Goal: Task Accomplishment & Management: Complete application form

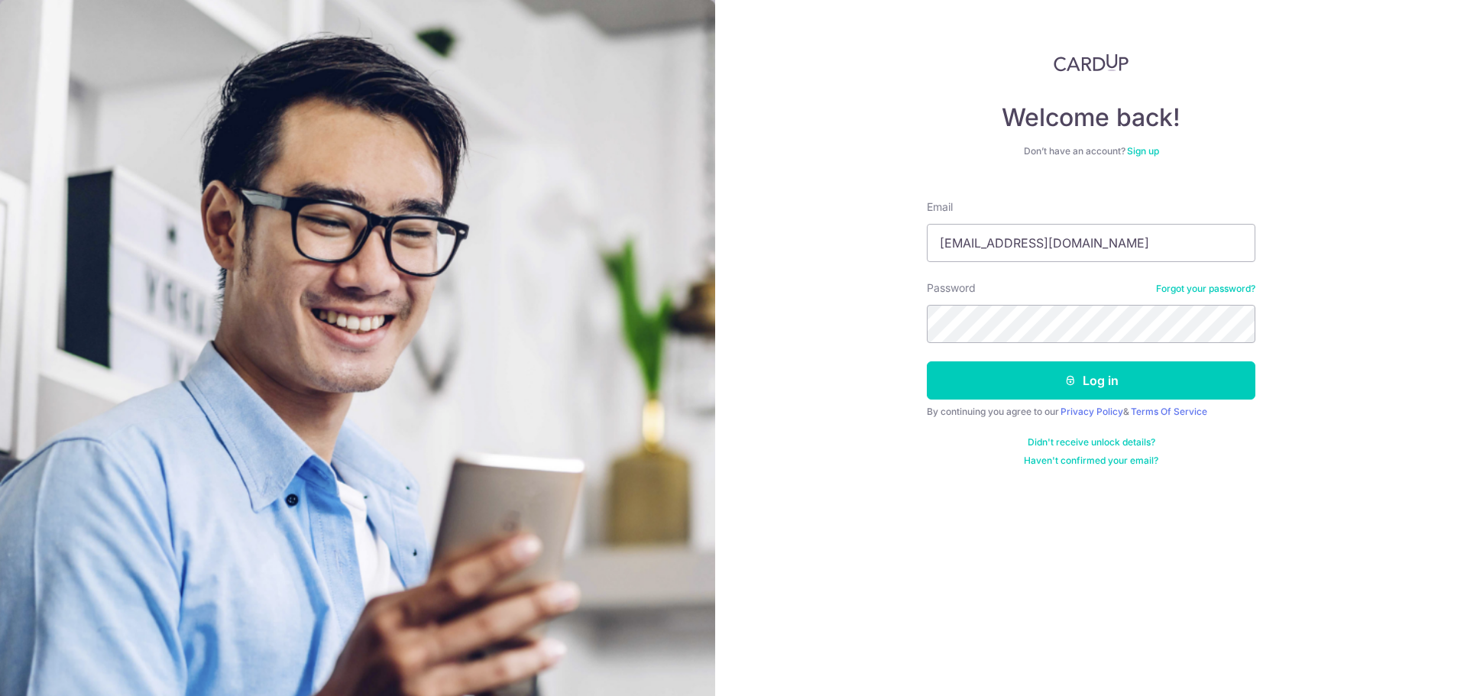
type input "[EMAIL_ADDRESS][DOMAIN_NAME]"
click at [927, 362] on button "Log in" at bounding box center [1091, 381] width 329 height 38
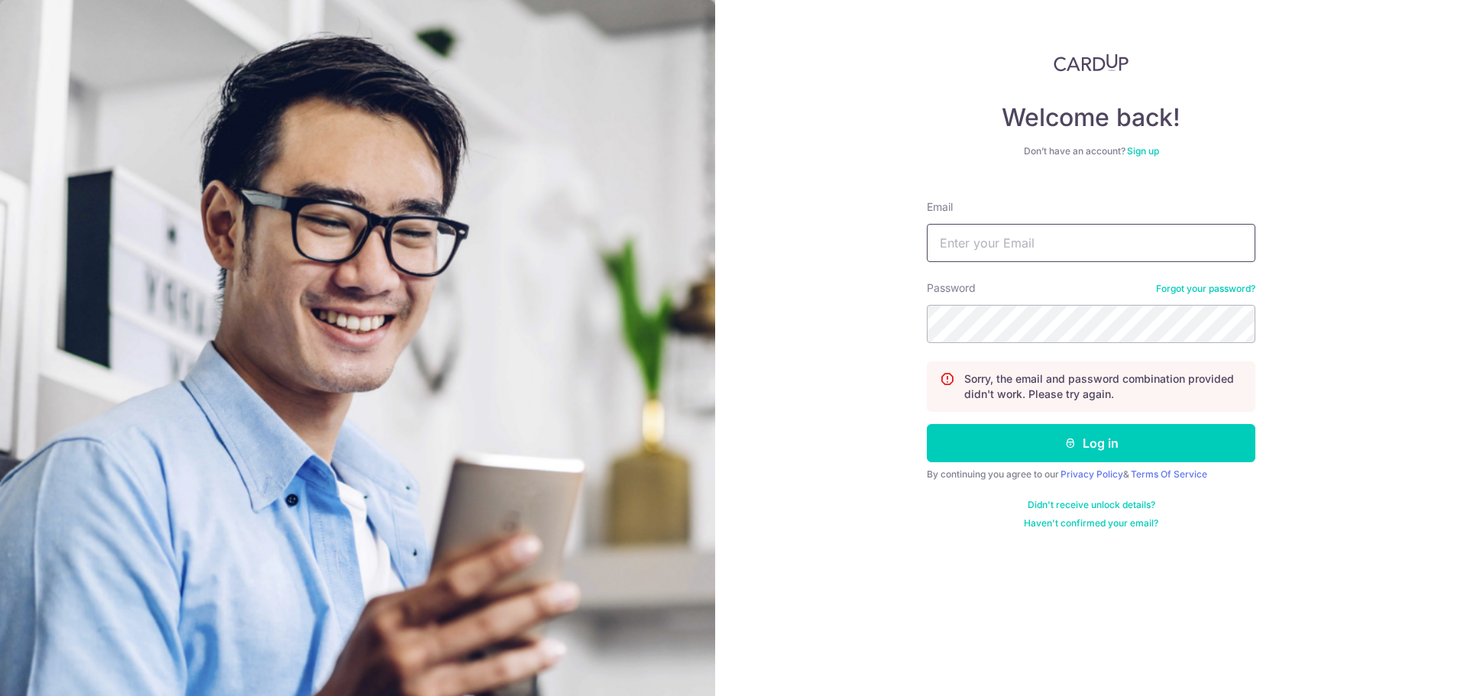
click at [1094, 238] on input "Email" at bounding box center [1091, 243] width 329 height 38
type input "liang_junren@hotmail.com"
click at [927, 424] on button "Log in" at bounding box center [1091, 443] width 329 height 38
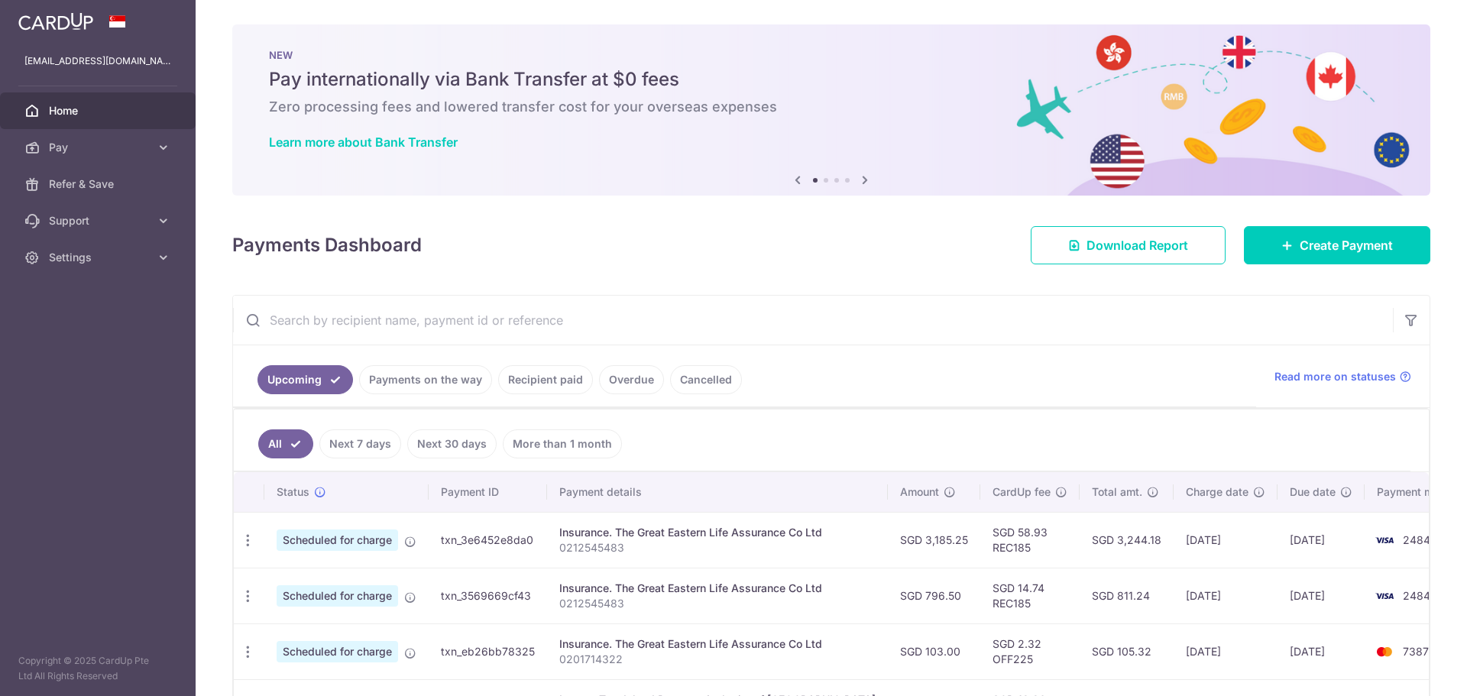
drag, startPoint x: 1069, startPoint y: 389, endPoint x: 1047, endPoint y: 389, distance: 22.2
click at [1069, 389] on ul "Upcoming Payments on the way Recipient paid Overdue Cancelled" at bounding box center [744, 376] width 1023 height 62
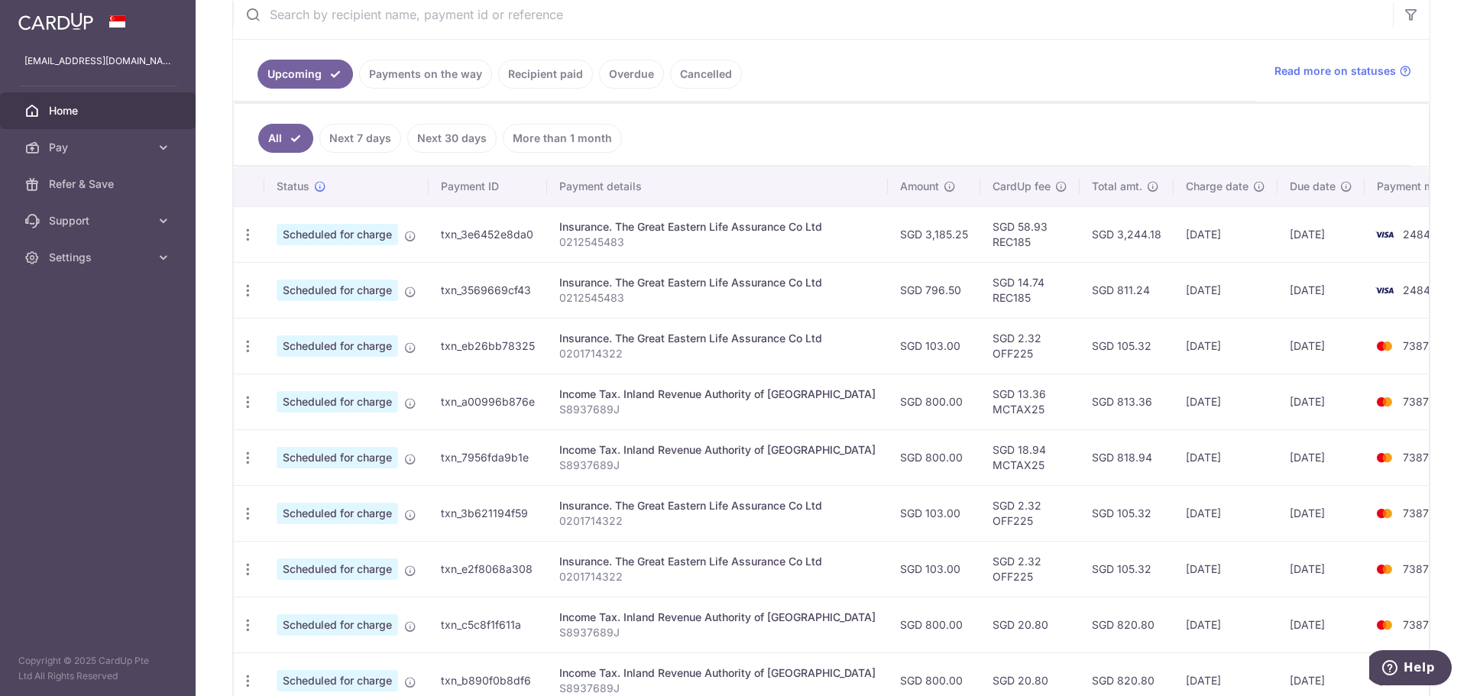
scroll to position [229, 0]
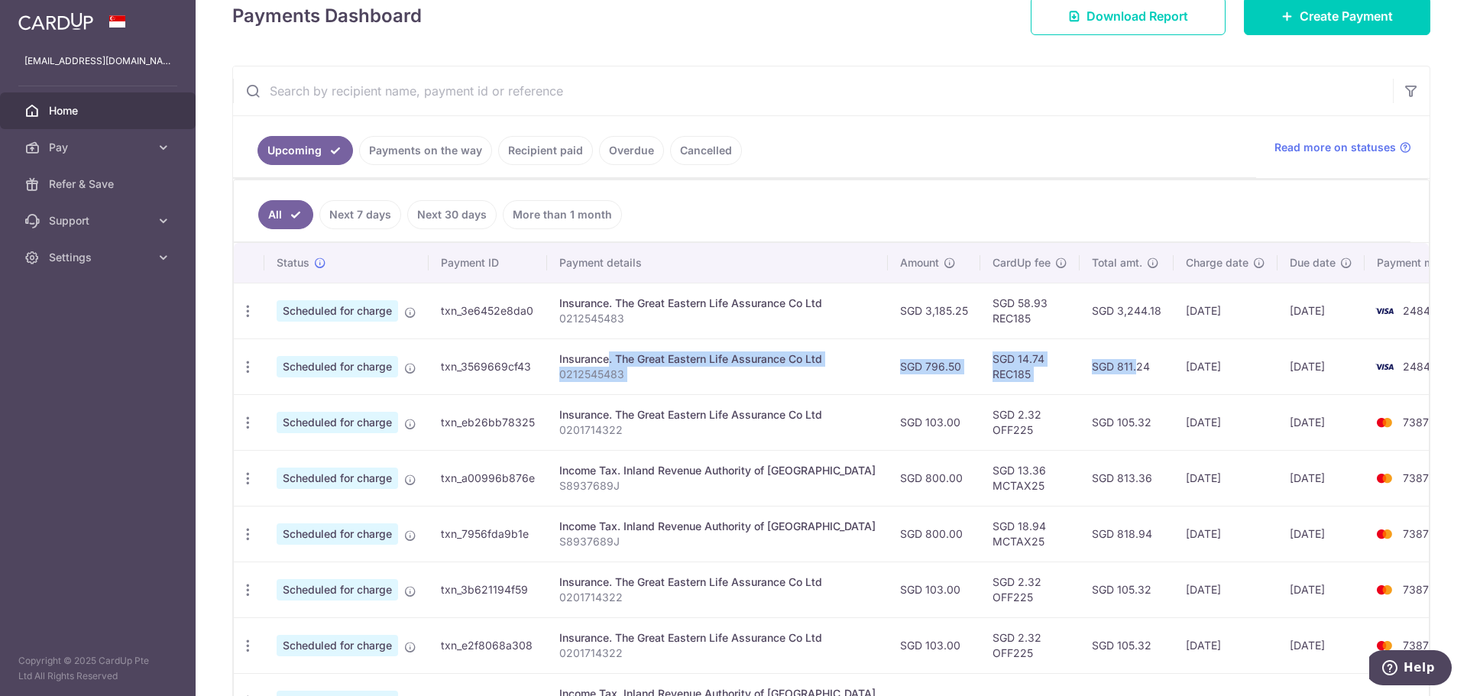
drag, startPoint x: 548, startPoint y: 364, endPoint x: 1062, endPoint y: 371, distance: 513.7
click at [1062, 371] on tr "Update payment Cancel payment Scheduled for charge txn_3569669cf43 Insurance. T…" at bounding box center [857, 367] width 1247 height 56
click at [1080, 371] on td "SGD 811.24" at bounding box center [1127, 367] width 94 height 56
drag, startPoint x: 1101, startPoint y: 368, endPoint x: 975, endPoint y: 359, distance: 126.4
click at [975, 359] on tr "Update payment Cancel payment Scheduled for charge txn_3569669cf43 Insurance. T…" at bounding box center [857, 367] width 1247 height 56
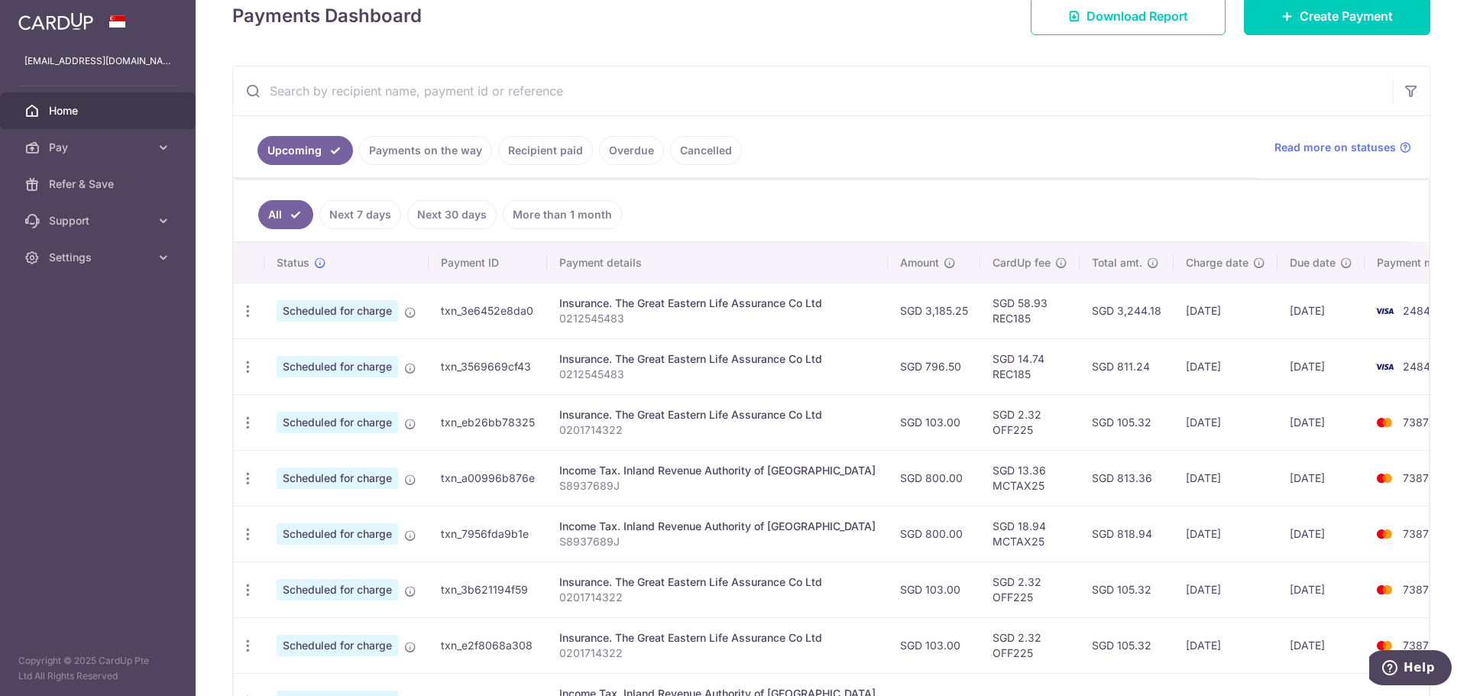
click at [1017, 362] on td "SGD 14.74 REC185" at bounding box center [1030, 367] width 99 height 56
drag, startPoint x: 1025, startPoint y: 365, endPoint x: 1148, endPoint y: 365, distance: 123.1
click at [1148, 365] on tr "Update payment Cancel payment Scheduled for charge txn_3569669cf43 Insurance. T…" at bounding box center [857, 367] width 1247 height 56
click at [1174, 365] on td "[DATE]" at bounding box center [1226, 367] width 104 height 56
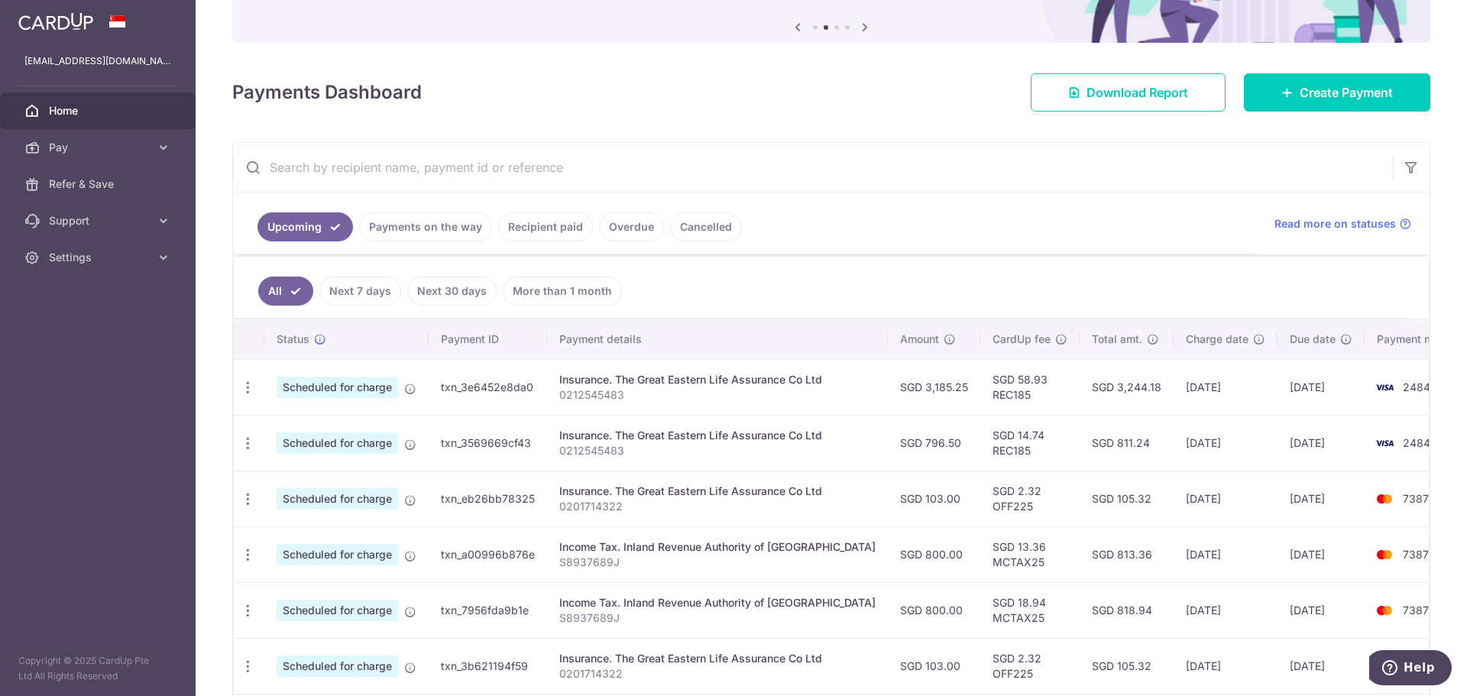
scroll to position [0, 0]
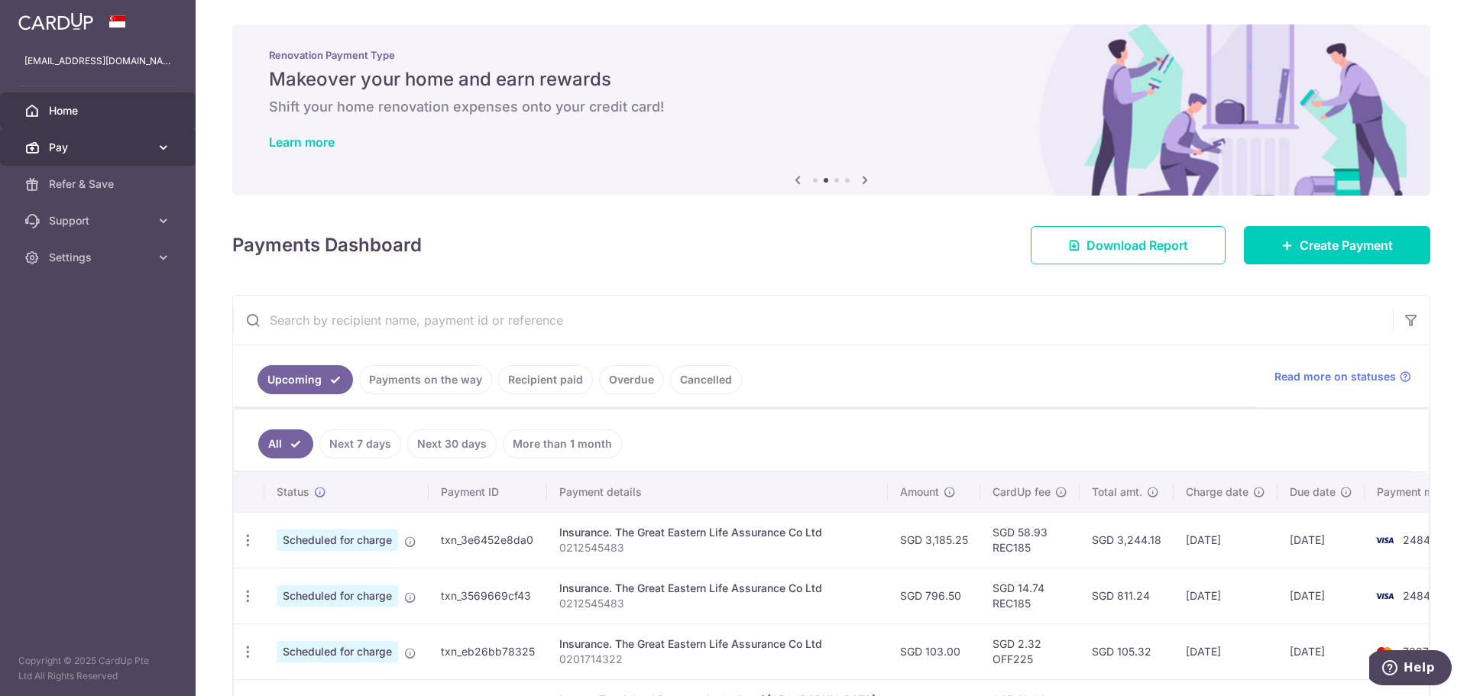
click at [101, 153] on span "Pay" at bounding box center [99, 147] width 101 height 15
click at [537, 374] on link "Recipient paid" at bounding box center [545, 379] width 95 height 29
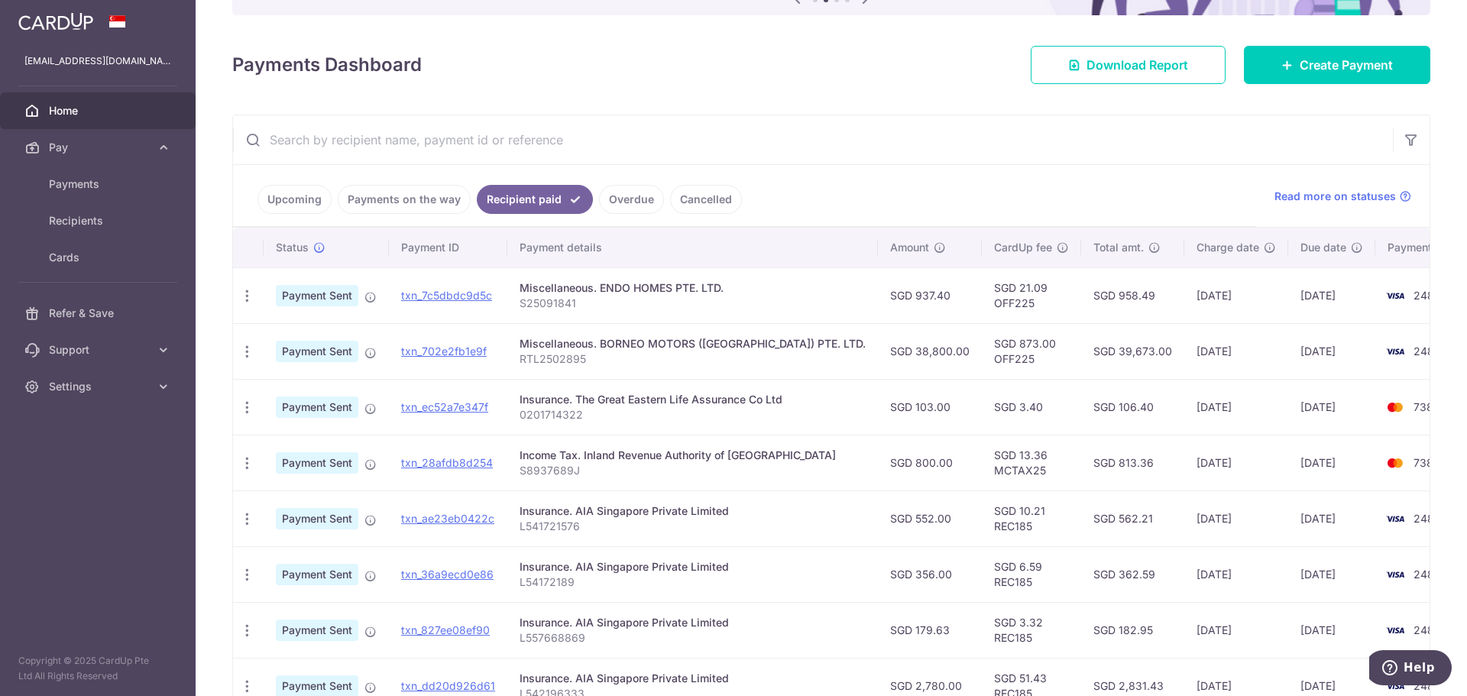
scroll to position [229, 0]
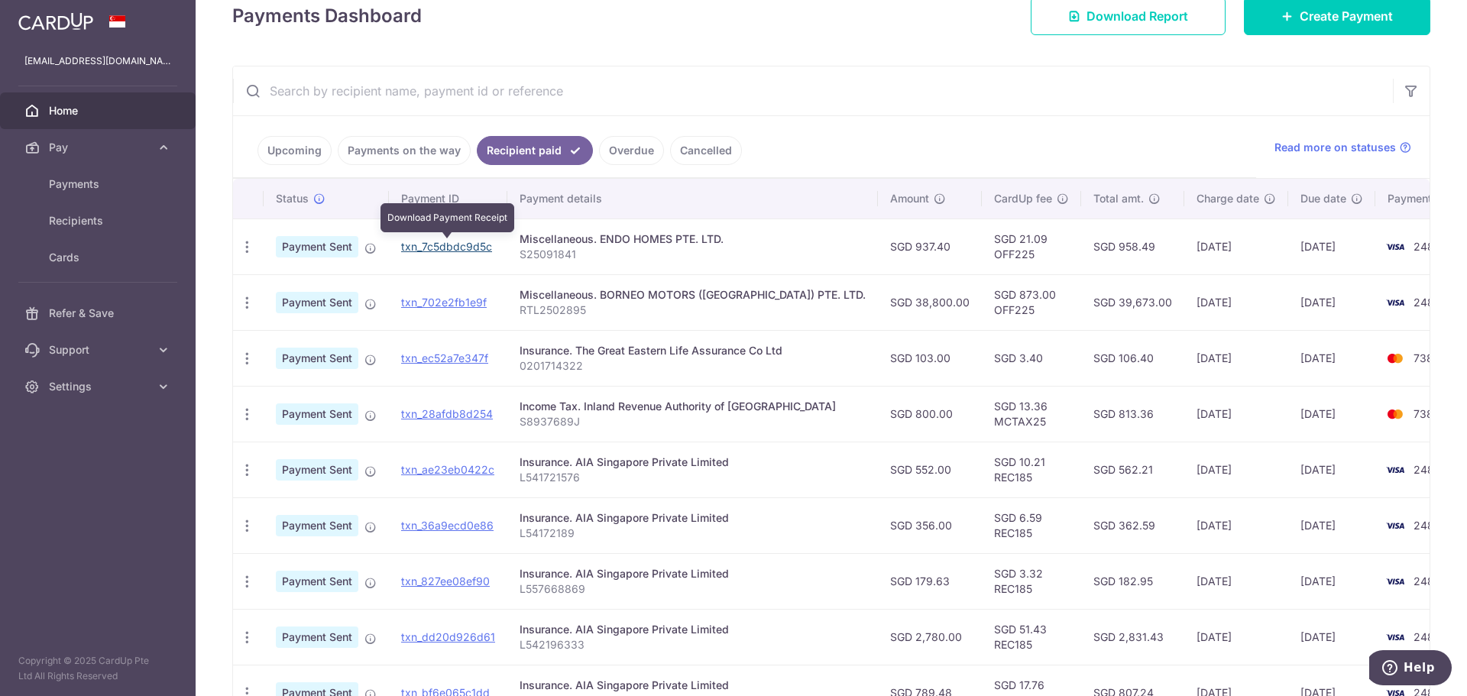
click at [462, 252] on link "txn_7c5dbdc9d5c" at bounding box center [446, 246] width 91 height 13
click at [669, 235] on div "Miscellaneous. ENDO HOMES PTE. LTD." at bounding box center [693, 239] width 346 height 15
click at [1009, 237] on td "SGD 21.09 OFF225" at bounding box center [1031, 247] width 99 height 56
click at [1289, 235] on td "25/09/2025" at bounding box center [1332, 247] width 87 height 56
click at [240, 259] on div "PDF Receipt" at bounding box center [247, 247] width 28 height 28
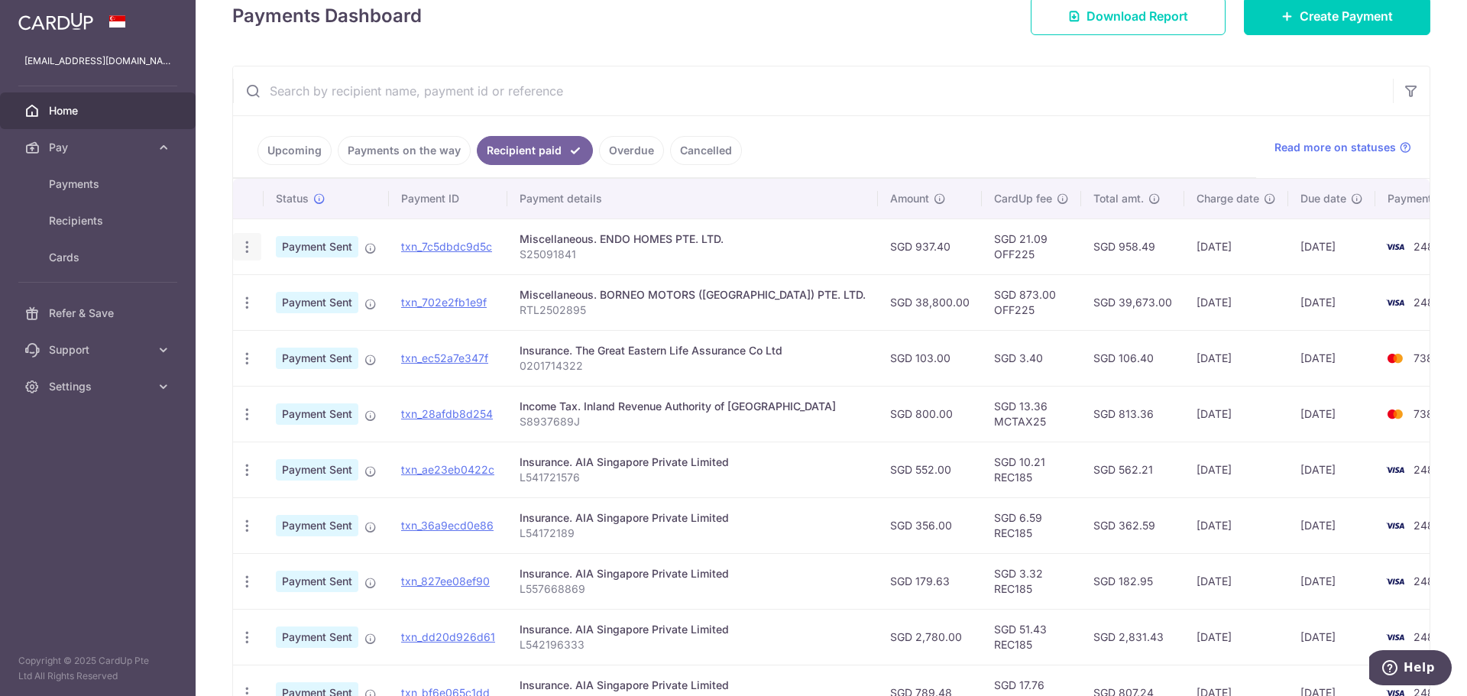
click at [249, 250] on icon "button" at bounding box center [247, 247] width 16 height 16
click at [664, 225] on td "Miscellaneous. ENDO HOMES PTE. LTD. S25091841" at bounding box center [693, 247] width 371 height 56
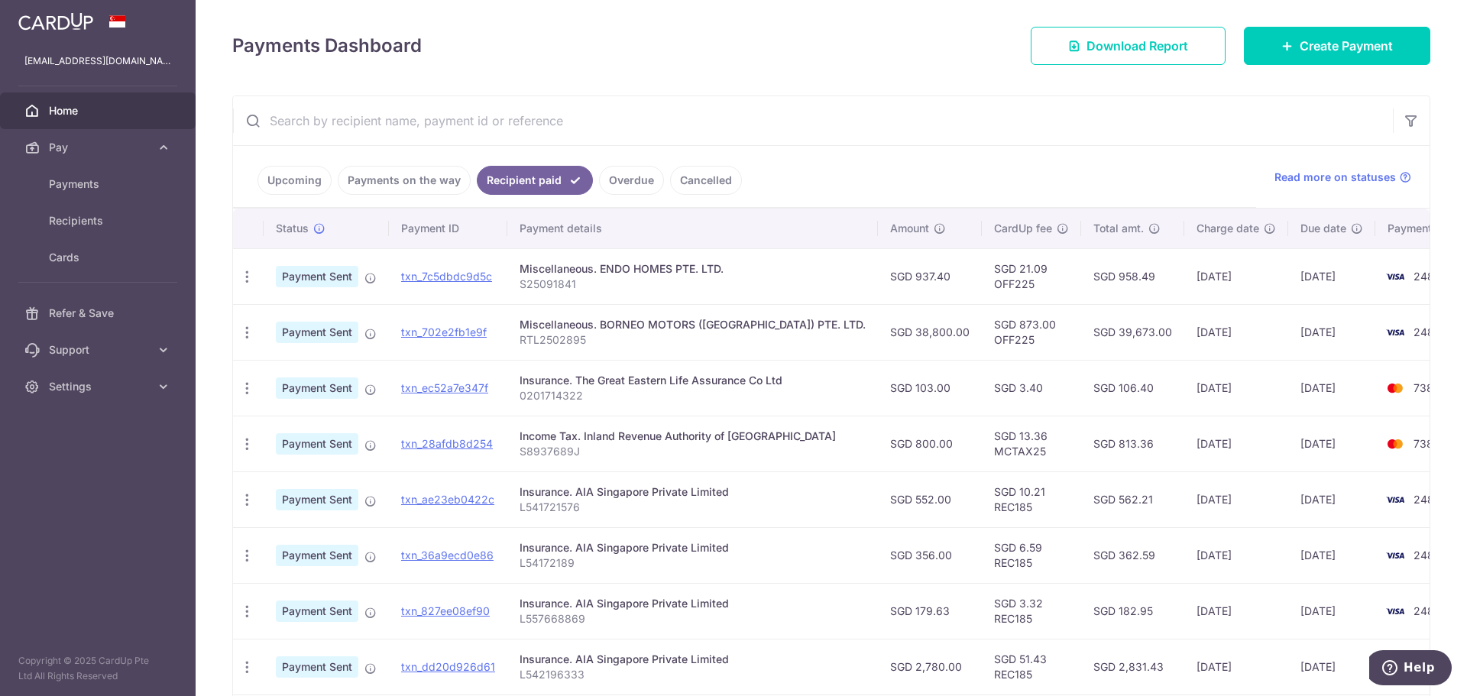
scroll to position [199, 0]
click at [310, 177] on link "Upcoming" at bounding box center [295, 181] width 74 height 29
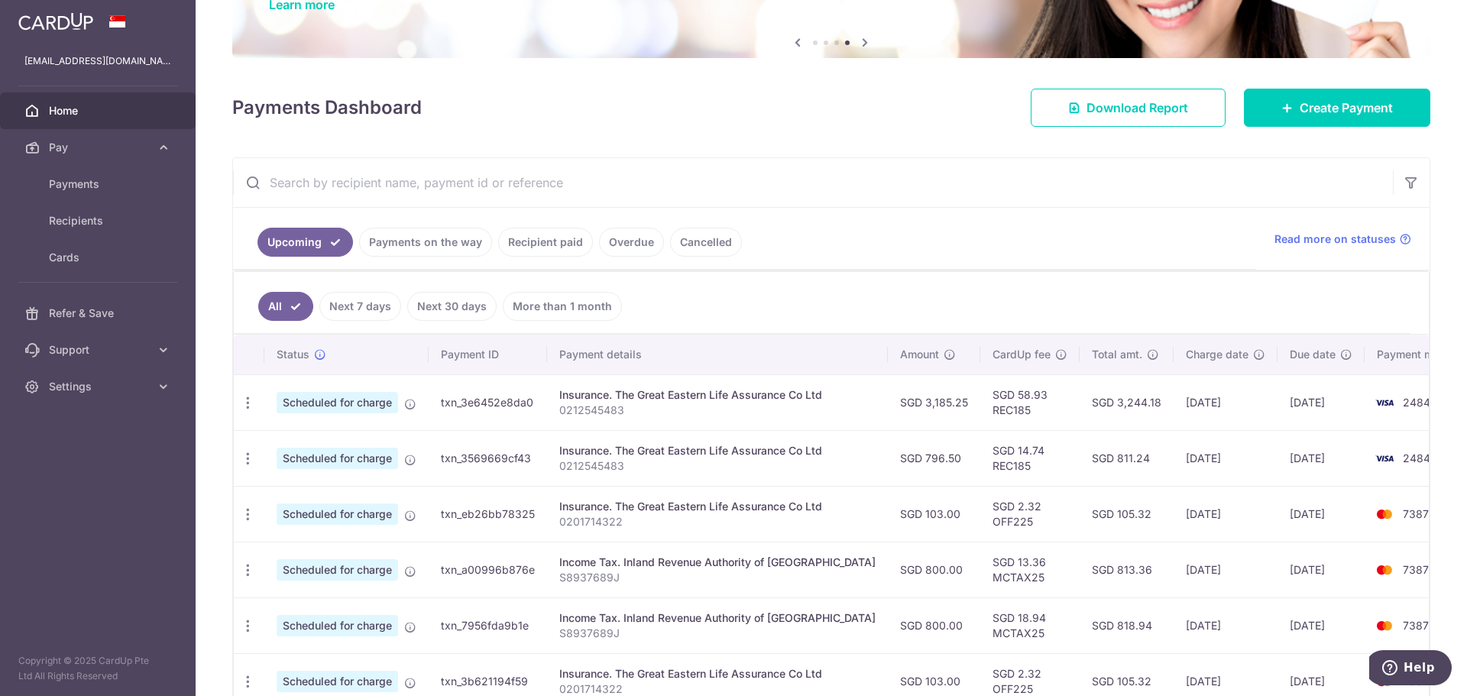
scroll to position [153, 0]
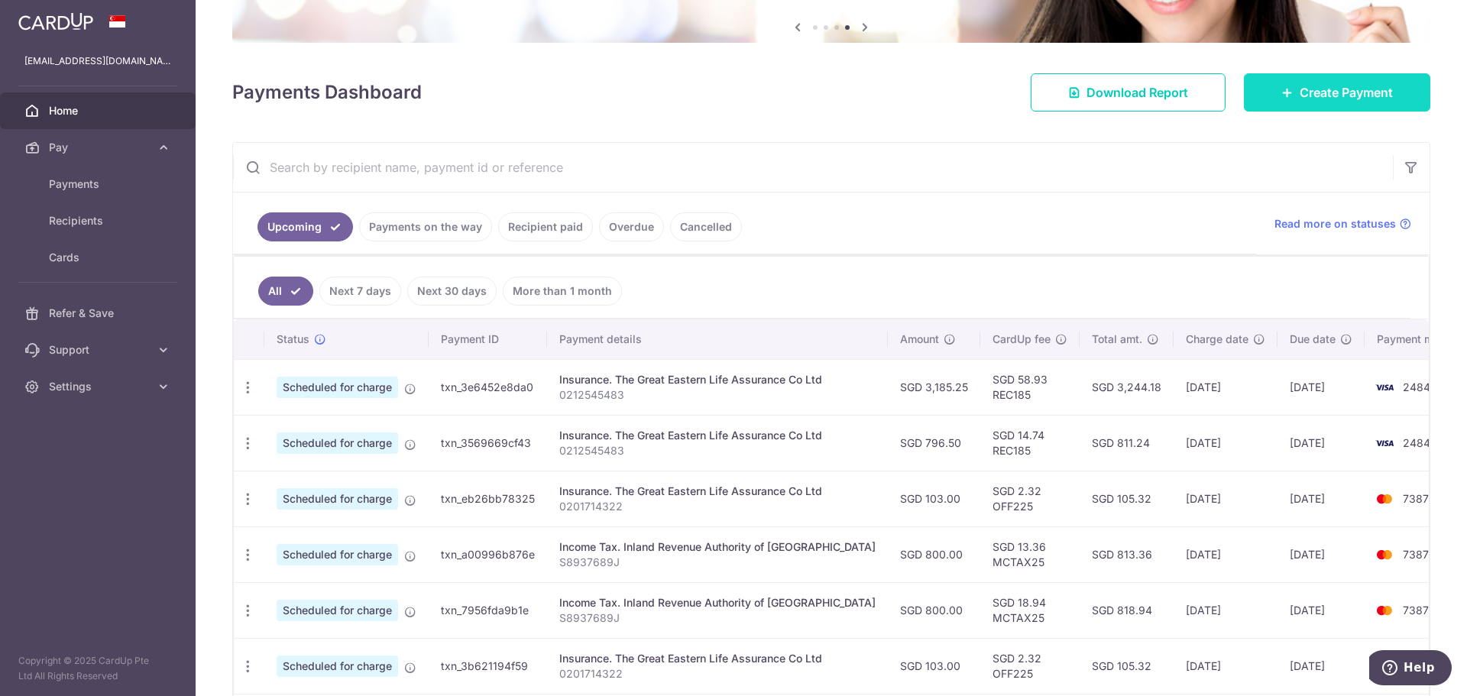
click at [1315, 106] on link "Create Payment" at bounding box center [1337, 92] width 186 height 38
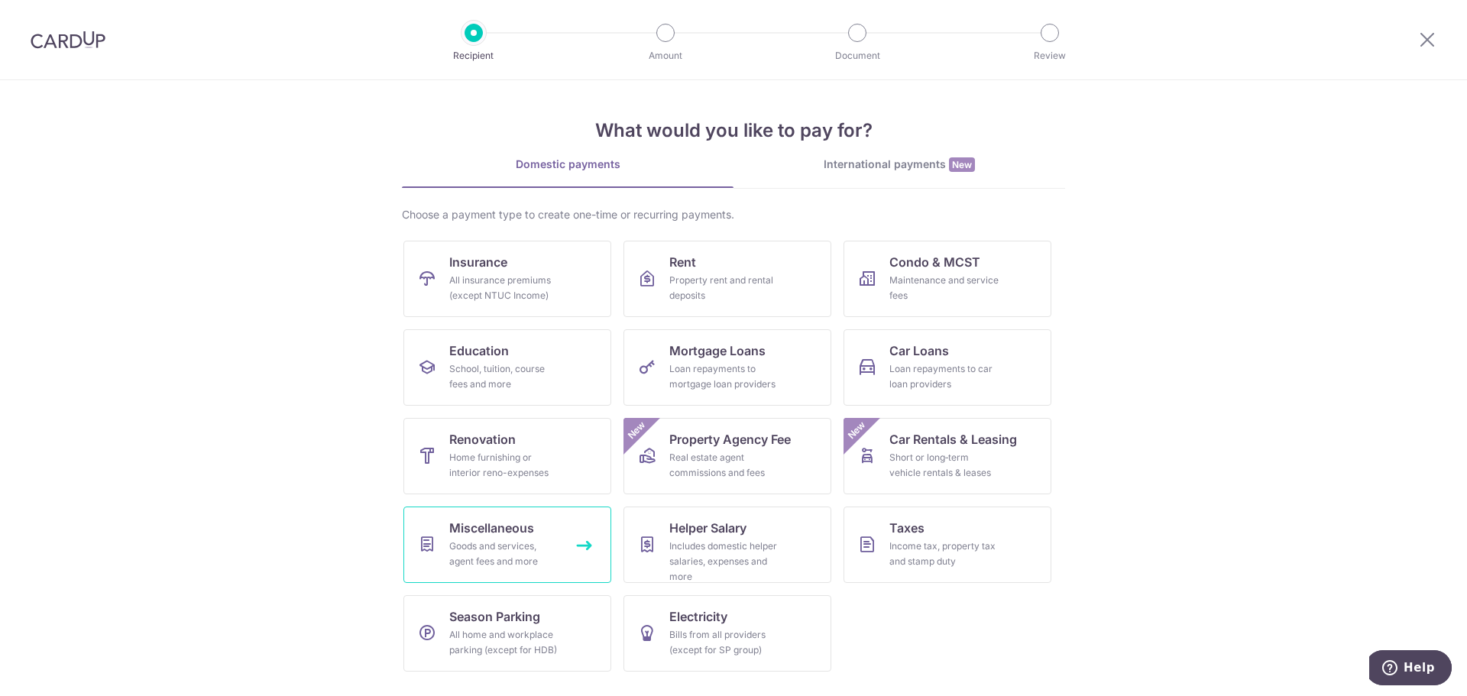
click at [511, 536] on span "Miscellaneous" at bounding box center [491, 528] width 85 height 18
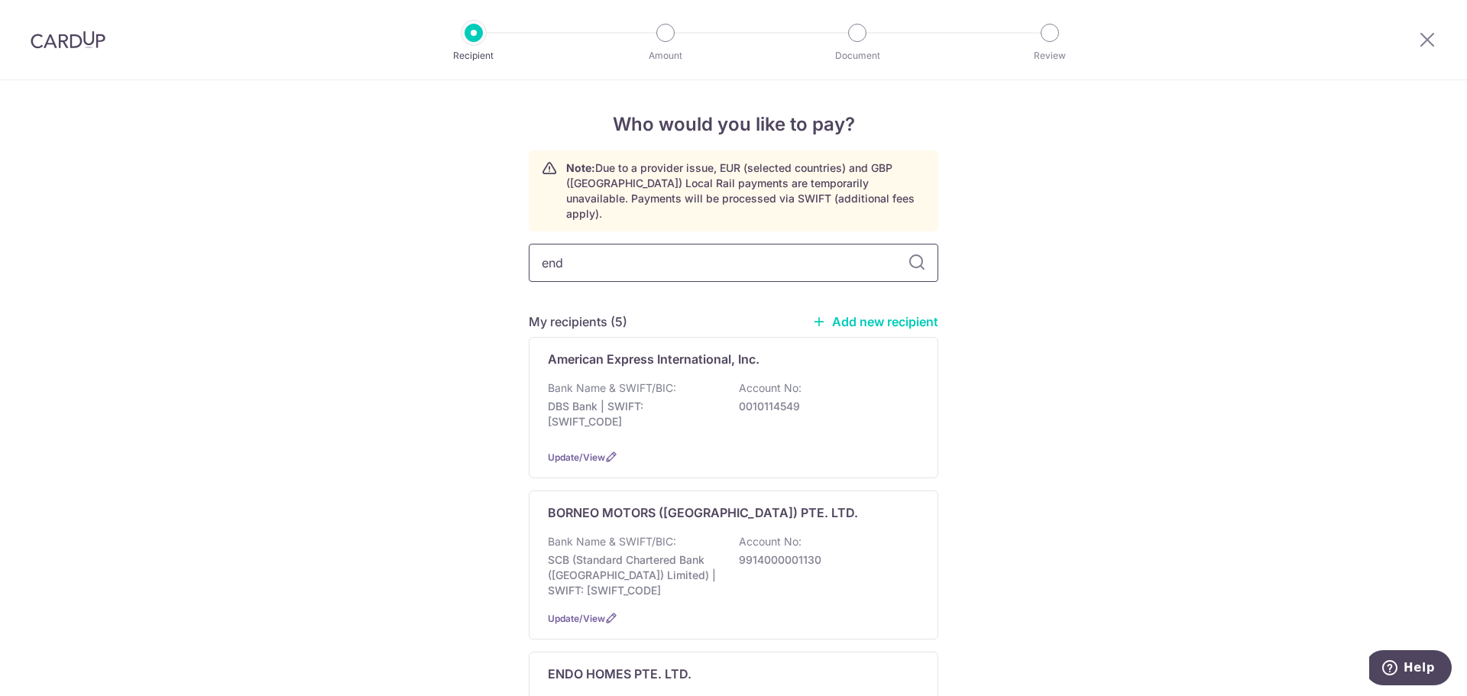
type input "endo"
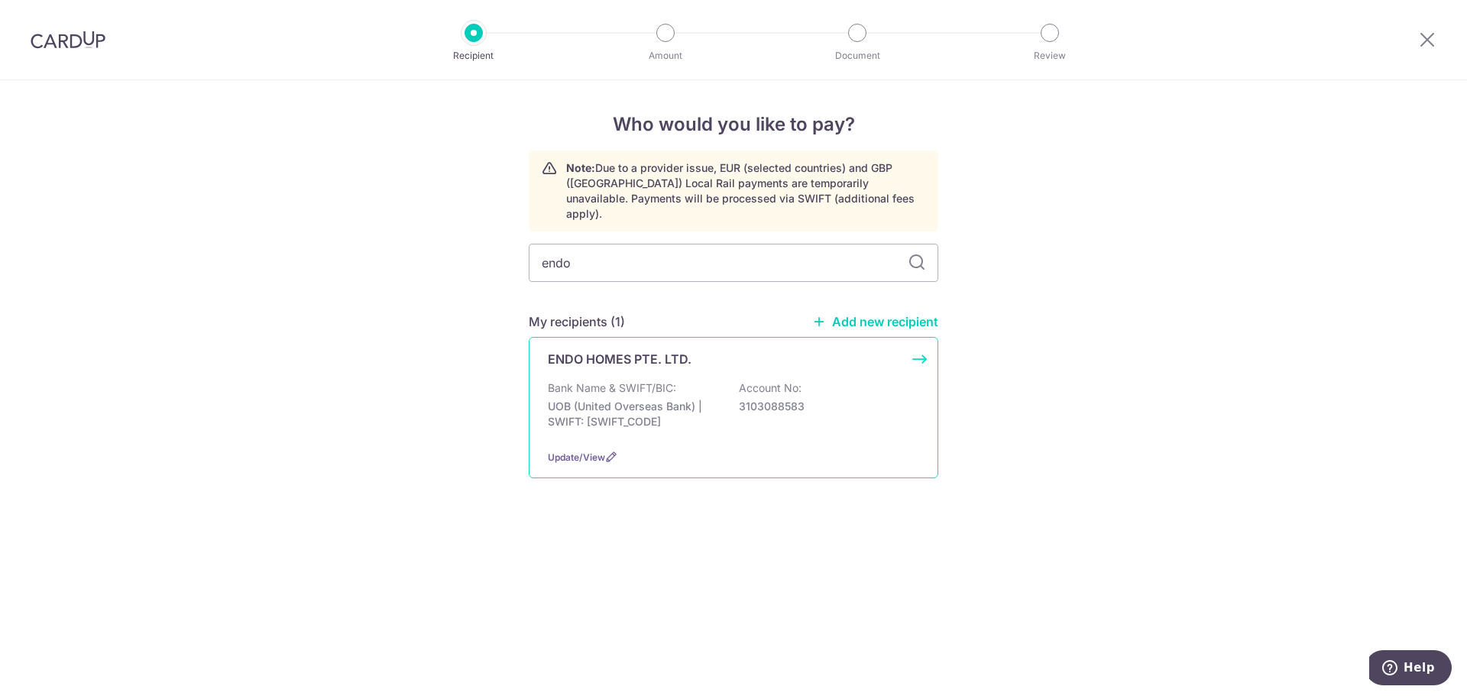
click at [709, 381] on div "Bank Name & SWIFT/BIC: UOB (United Overseas Bank) | SWIFT: UOVBSGSGXXX Account …" at bounding box center [733, 409] width 371 height 57
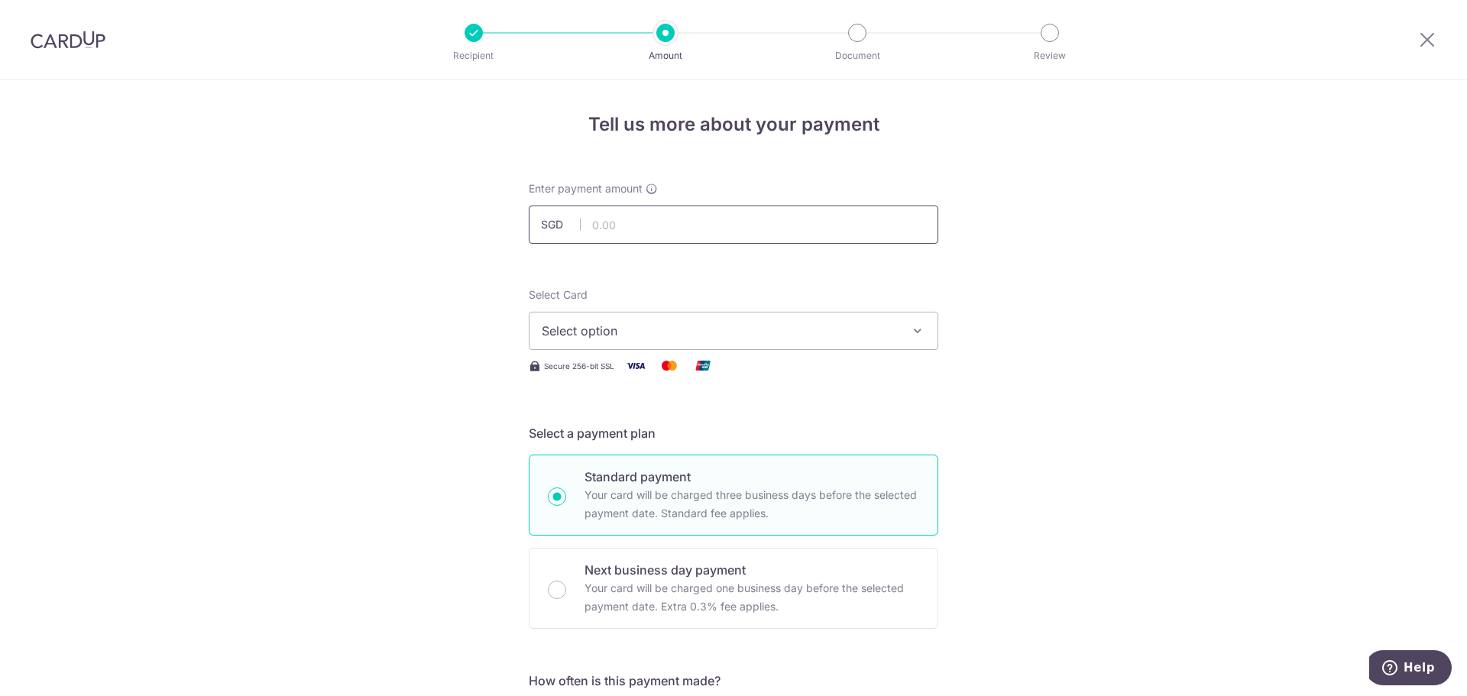
click at [689, 213] on input "text" at bounding box center [734, 225] width 410 height 38
click at [793, 229] on input "text" at bounding box center [734, 225] width 410 height 38
click at [653, 215] on input "text" at bounding box center [734, 225] width 410 height 38
click at [683, 230] on input "text" at bounding box center [734, 225] width 410 height 38
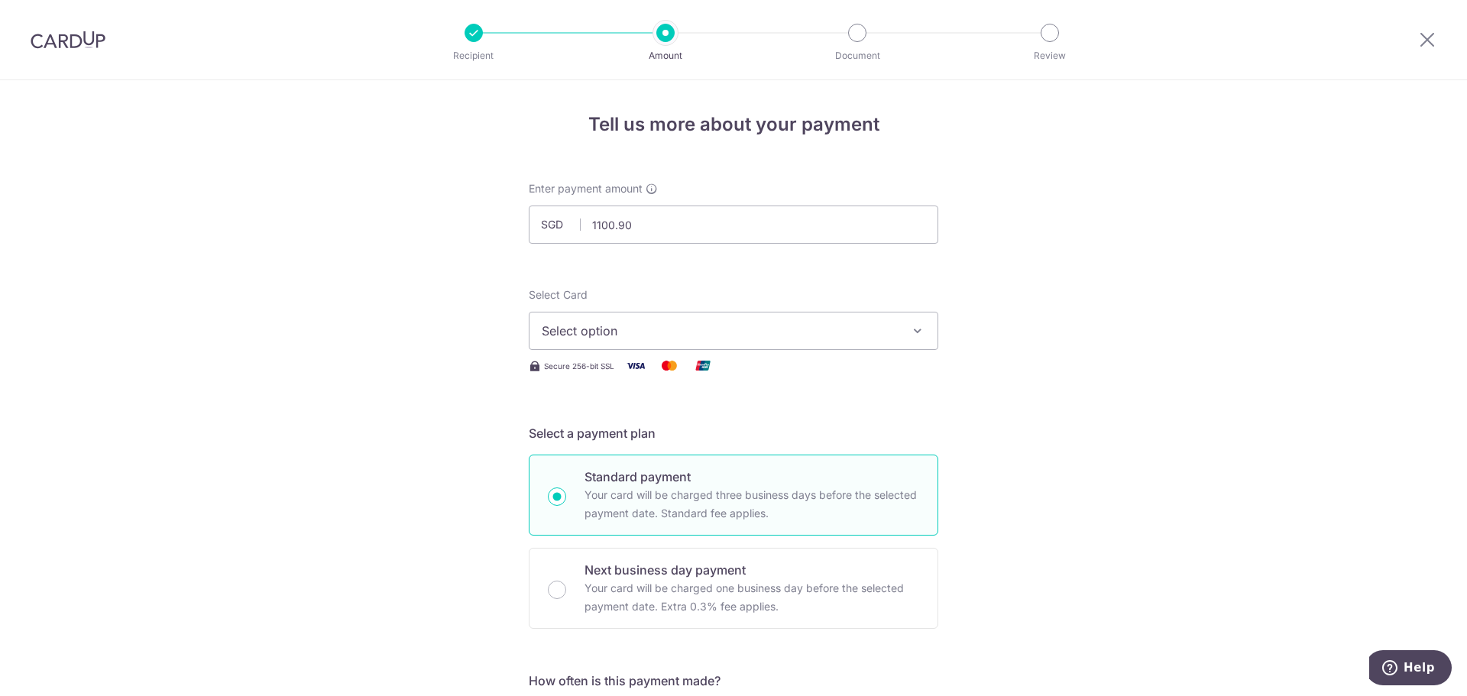
type input "1,100.90"
click at [823, 292] on div "Select Card Select option Add credit card Your Cards **** 2484 **** 7387 **** 9…" at bounding box center [734, 318] width 410 height 63
click at [700, 336] on span "Select option" at bounding box center [720, 331] width 356 height 18
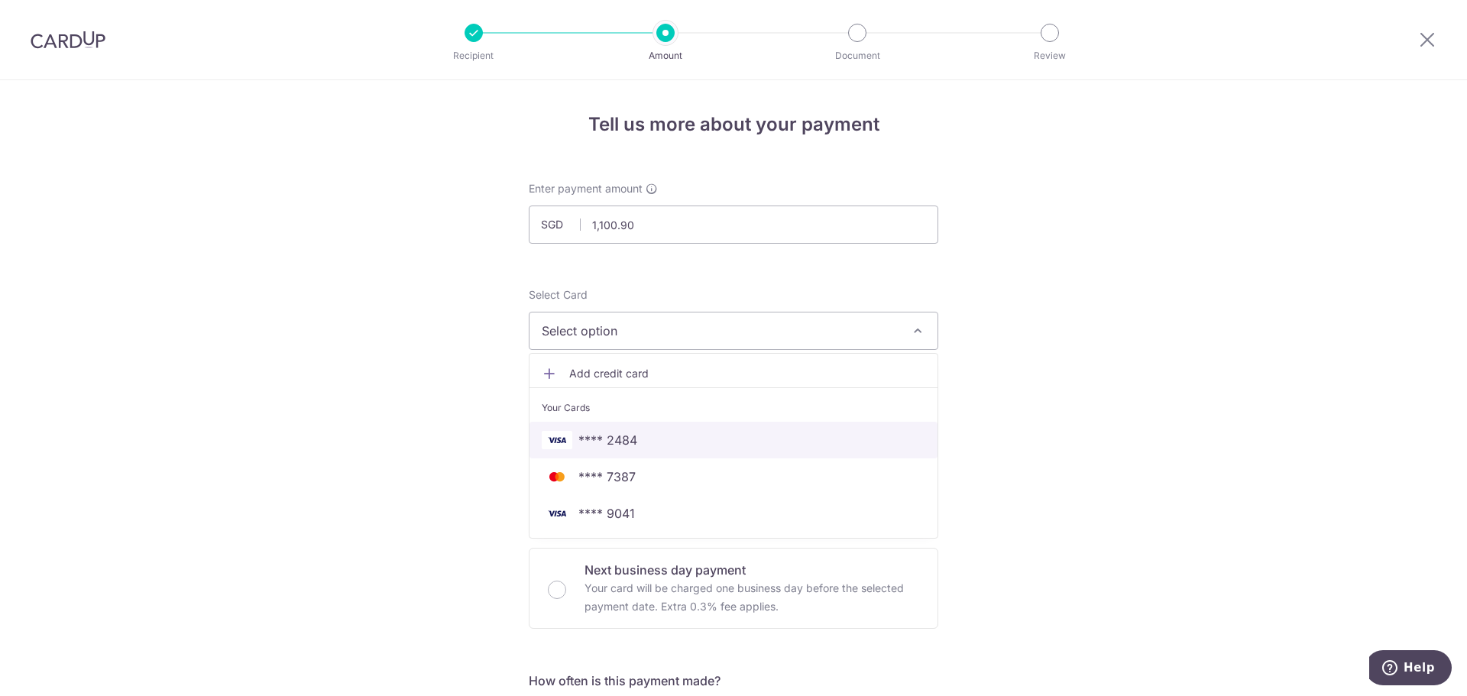
click at [687, 446] on span "**** 2484" at bounding box center [734, 440] width 384 height 18
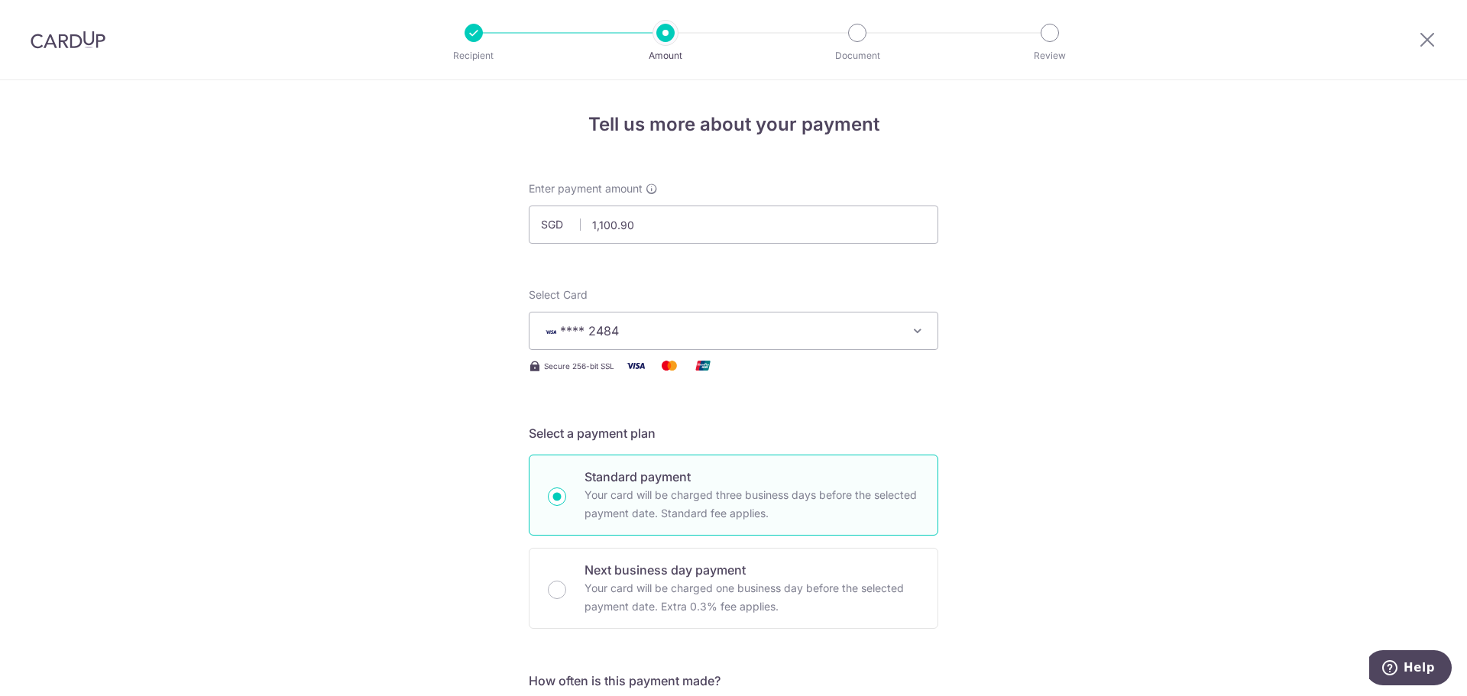
drag, startPoint x: 1117, startPoint y: 381, endPoint x: 1092, endPoint y: 394, distance: 28.0
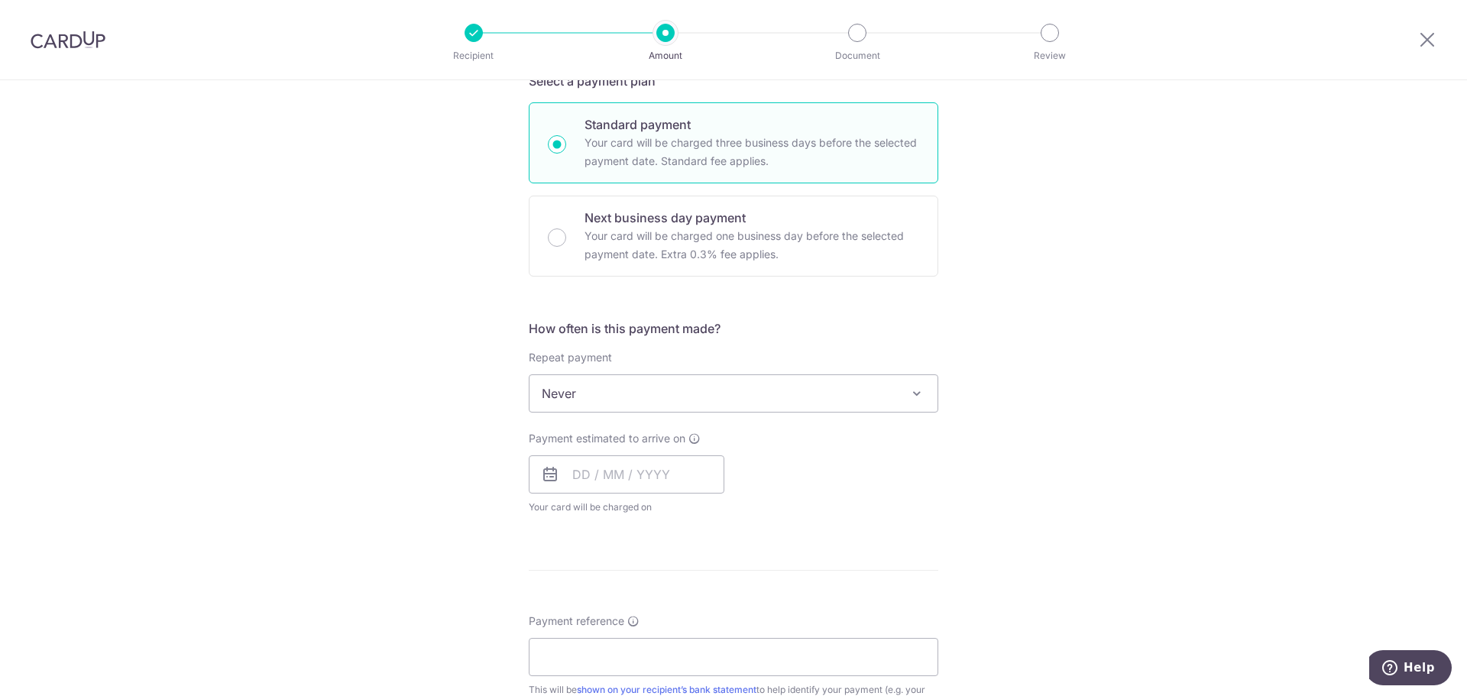
scroll to position [382, 0]
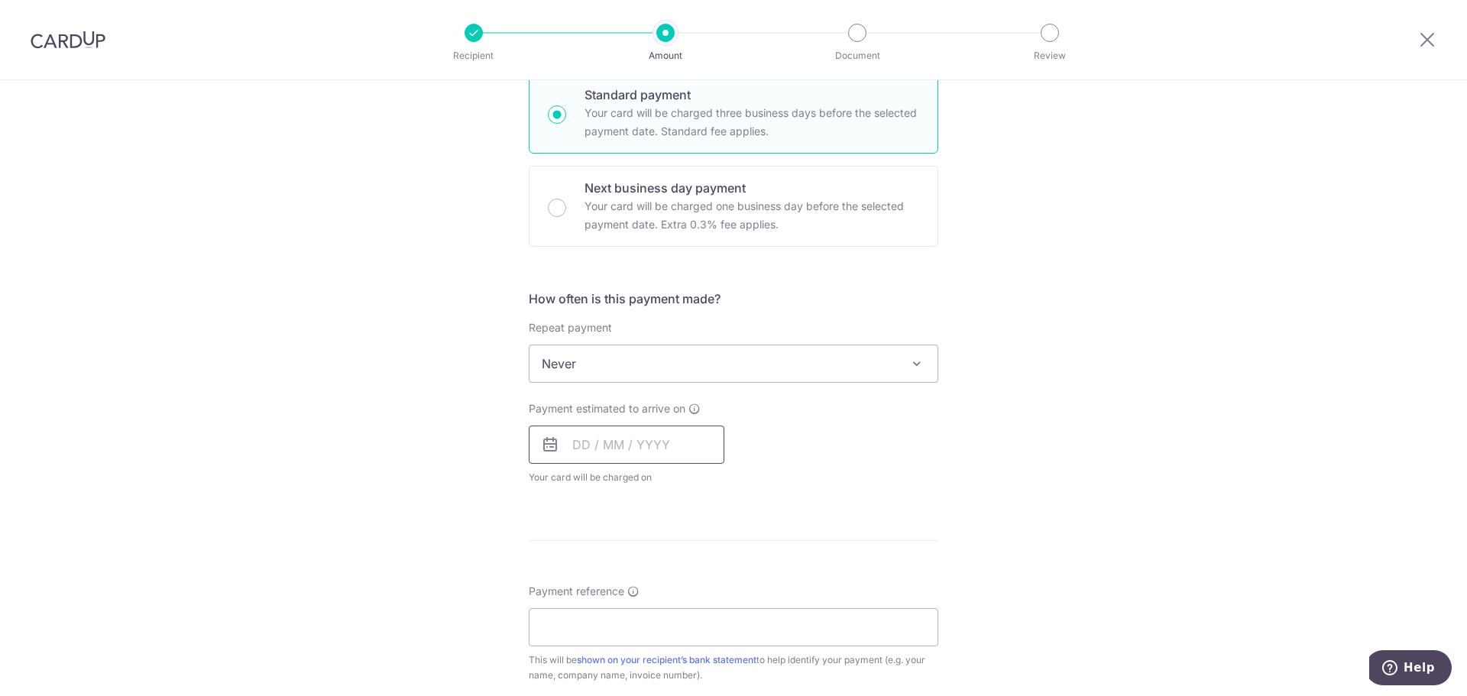
click at [664, 444] on input "text" at bounding box center [627, 445] width 196 height 38
click at [585, 617] on link "13" at bounding box center [591, 614] width 24 height 24
type input "[DATE]"
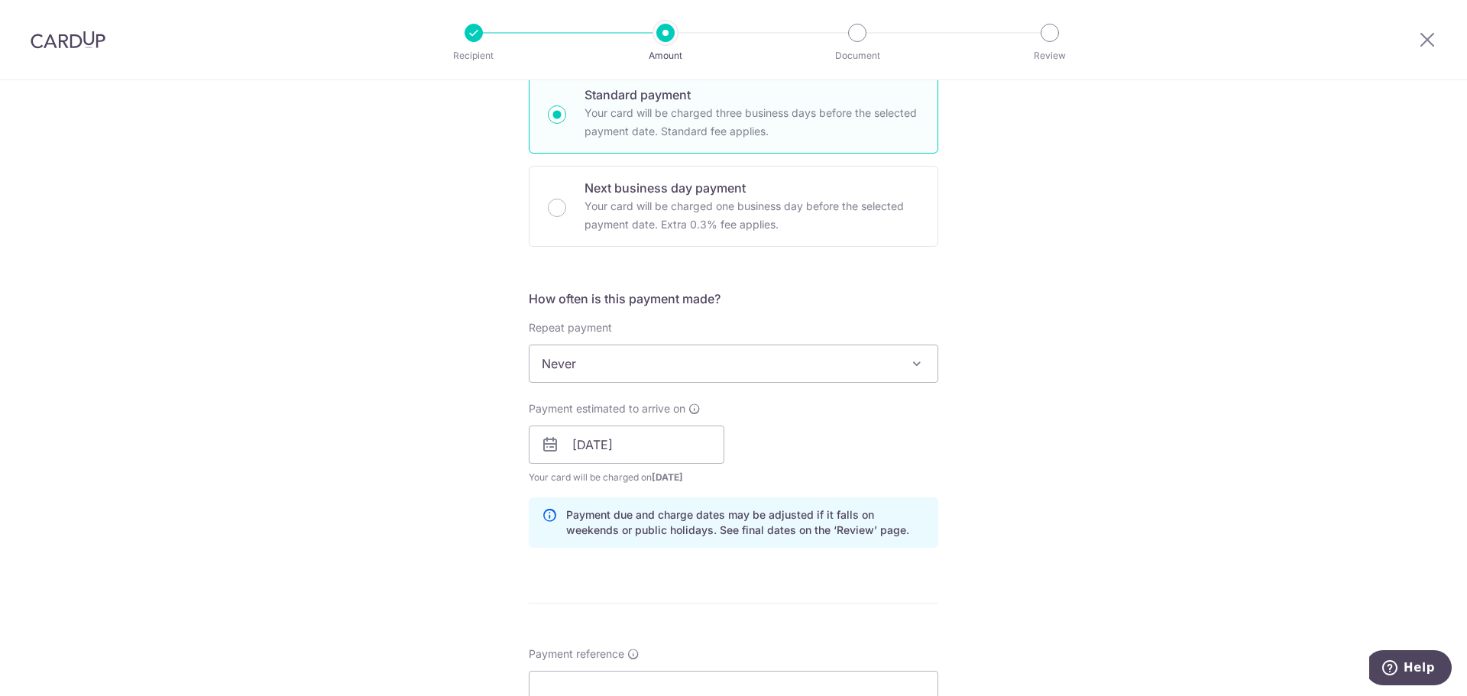
click at [972, 436] on div "Tell us more about your payment Enter payment amount SGD 1,100.90 1100.90 Selec…" at bounding box center [733, 420] width 1467 height 1445
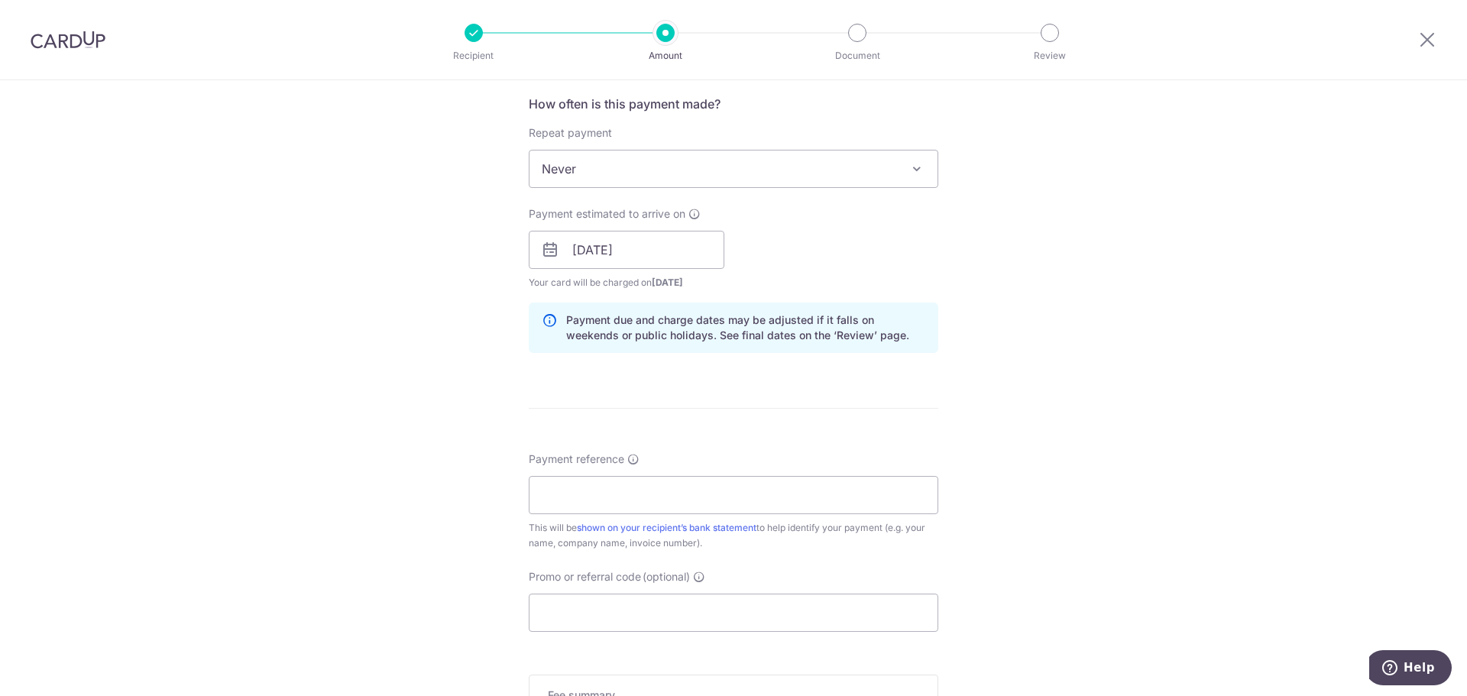
scroll to position [611, 0]
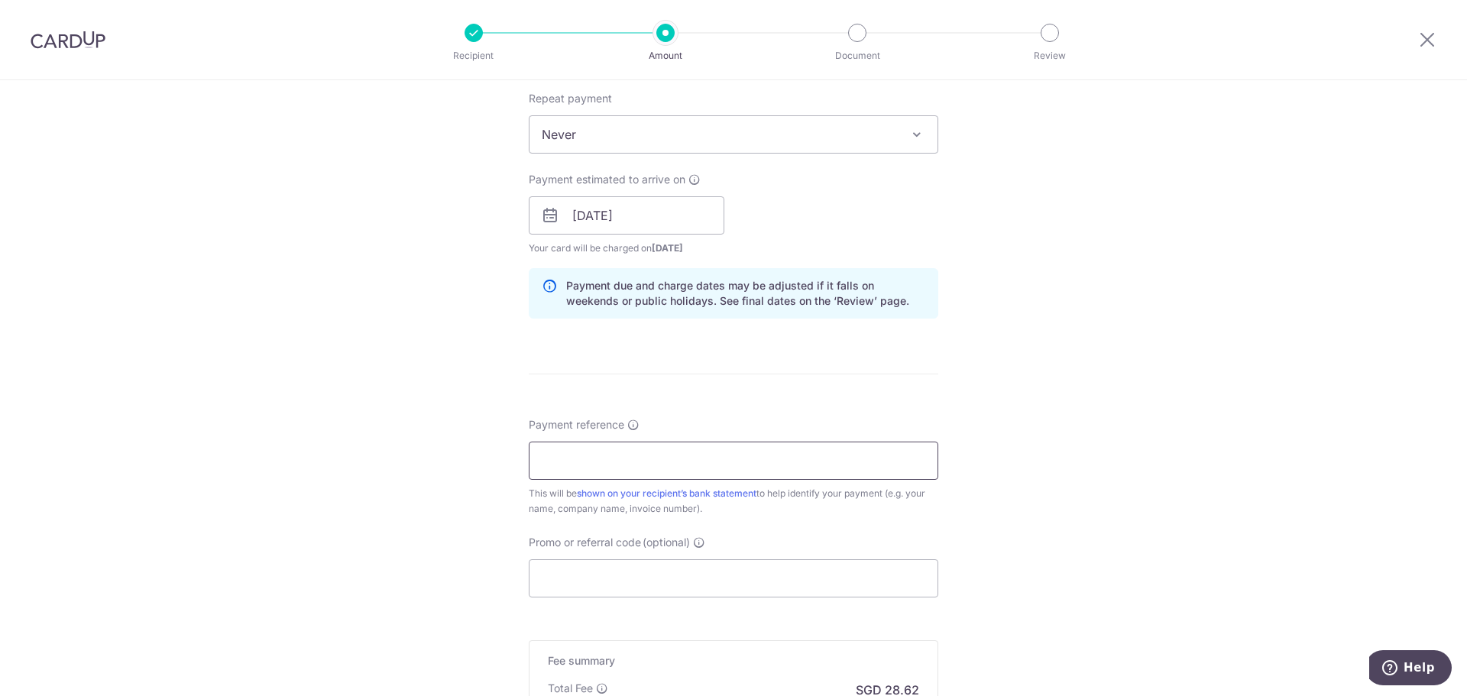
drag, startPoint x: 769, startPoint y: 464, endPoint x: 779, endPoint y: 481, distance: 19.5
click at [769, 464] on input "Payment reference" at bounding box center [734, 461] width 410 height 38
click at [618, 474] on input "Payment reference" at bounding box center [734, 461] width 410 height 38
paste input "S25091841R1"
type input "S25091841R1"
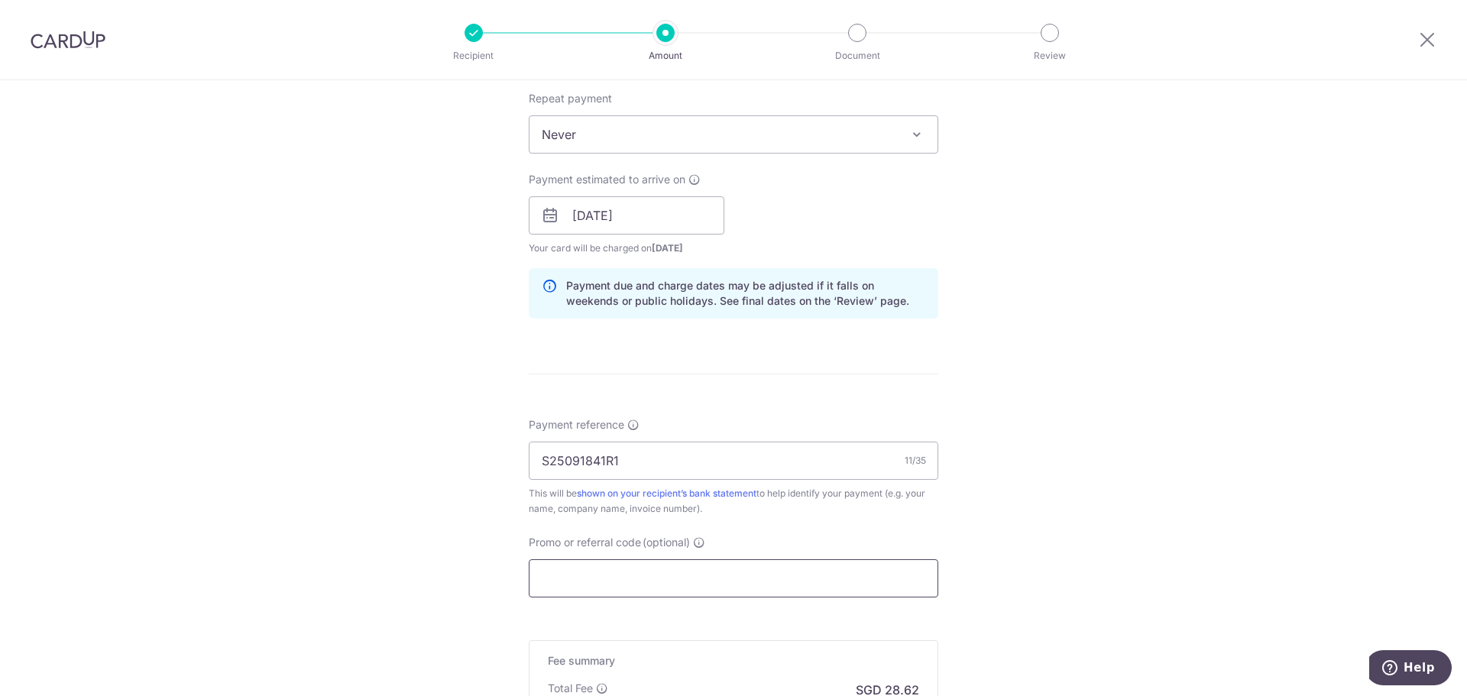
click at [667, 575] on input "Promo or referral code (optional)" at bounding box center [734, 578] width 410 height 38
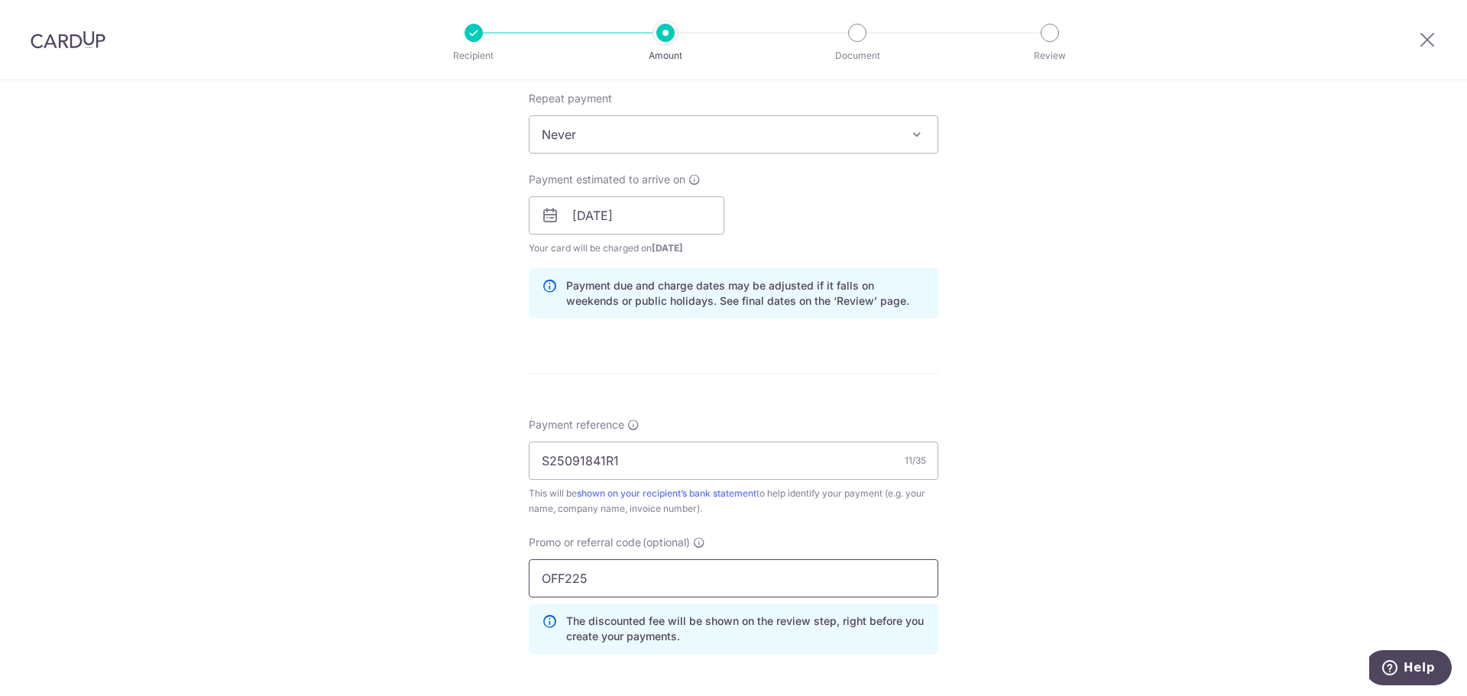
scroll to position [898, 0]
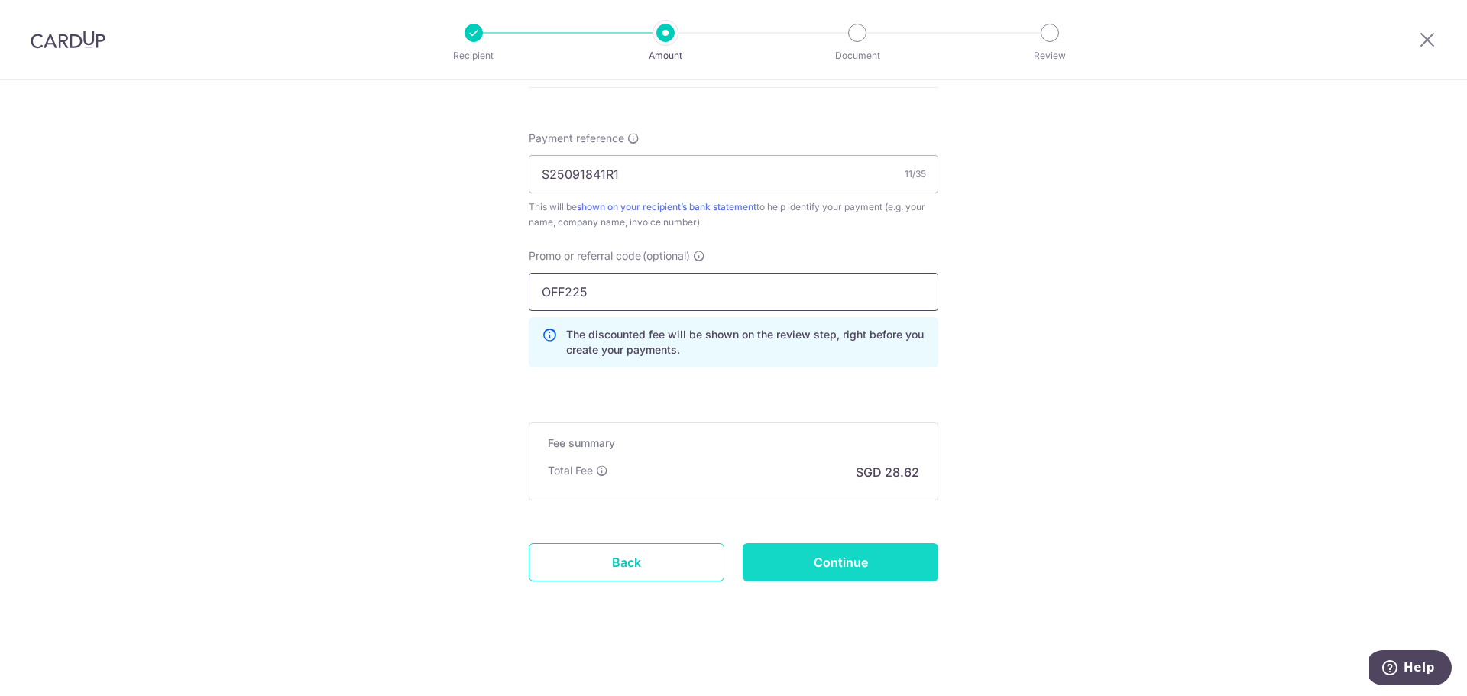
type input "OFF225"
click at [911, 558] on input "Continue" at bounding box center [841, 562] width 196 height 38
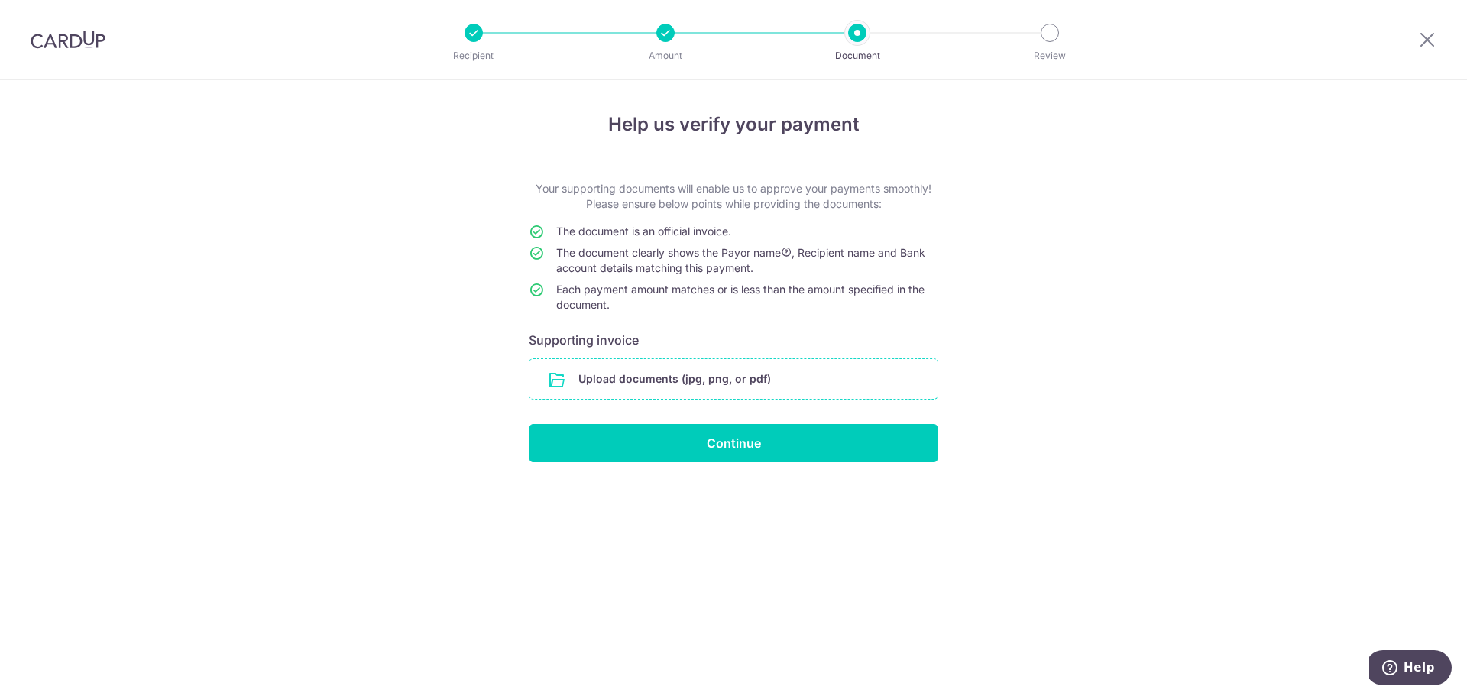
click at [747, 382] on input "file" at bounding box center [734, 379] width 408 height 40
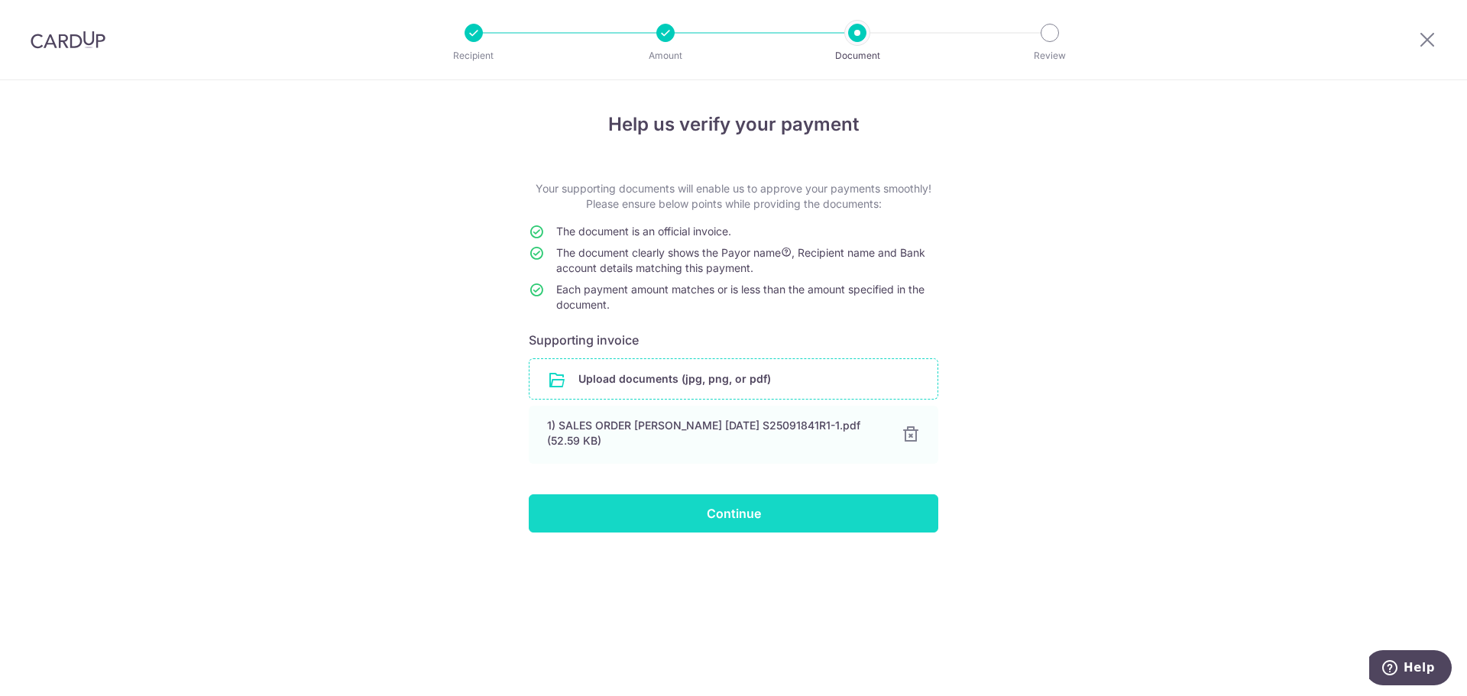
click at [781, 509] on input "Continue" at bounding box center [734, 514] width 410 height 38
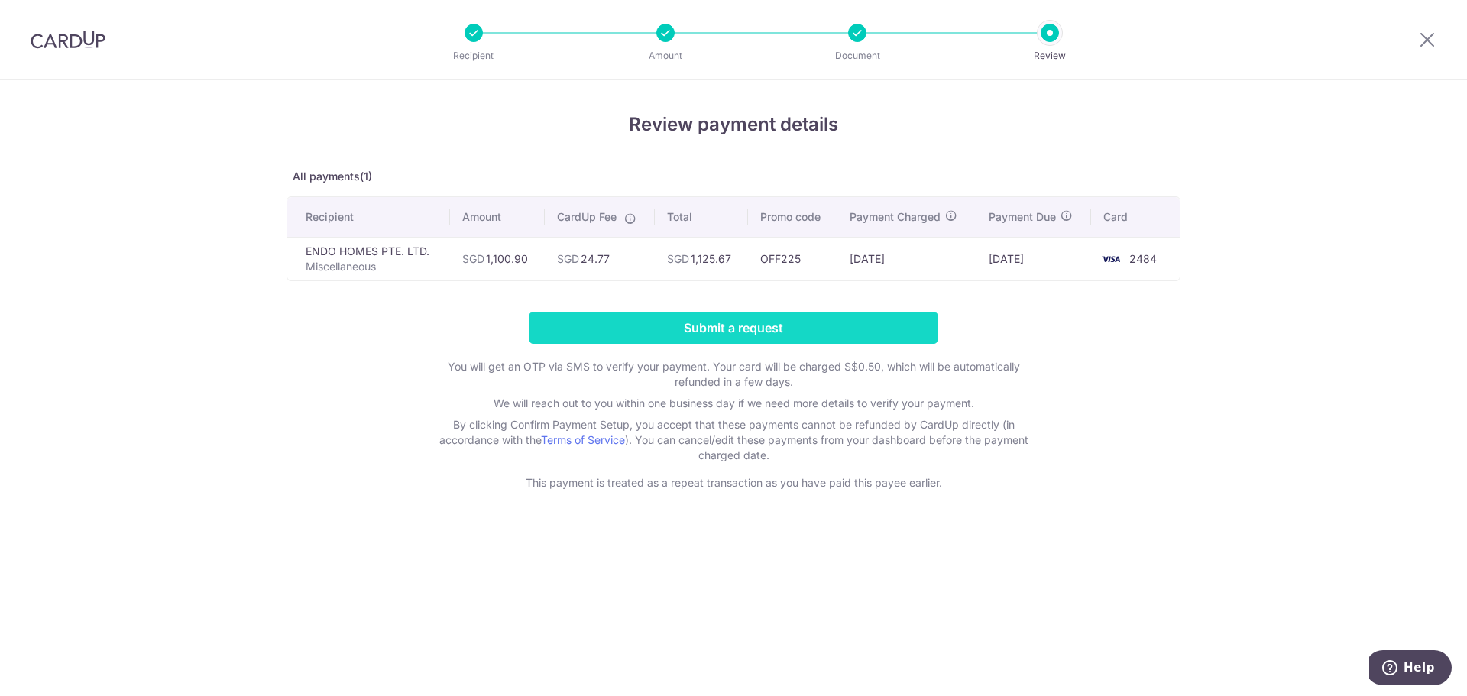
click at [809, 317] on input "Submit a request" at bounding box center [734, 328] width 410 height 32
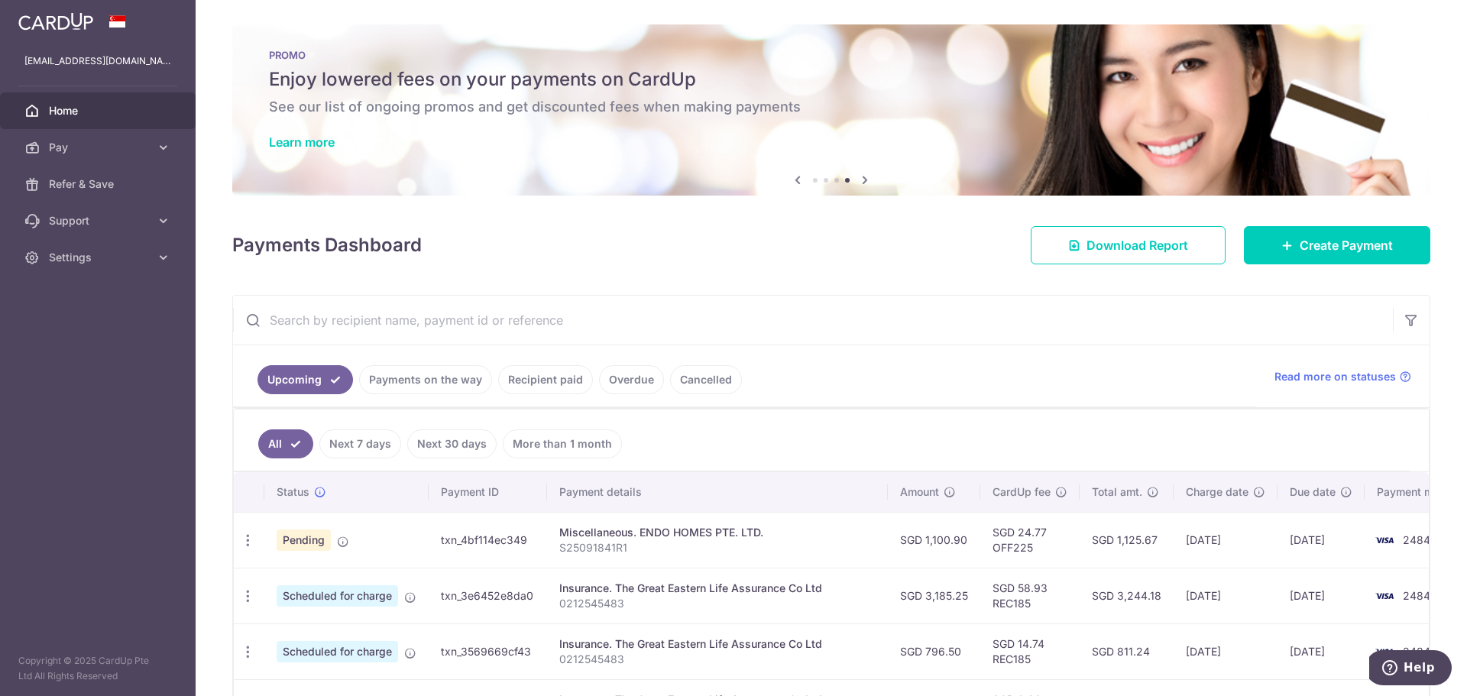
click at [936, 274] on div "× Pause Schedule Pause all future payments in this series Pause just this one p…" at bounding box center [832, 348] width 1272 height 696
